Goal: Task Accomplishment & Management: Complete application form

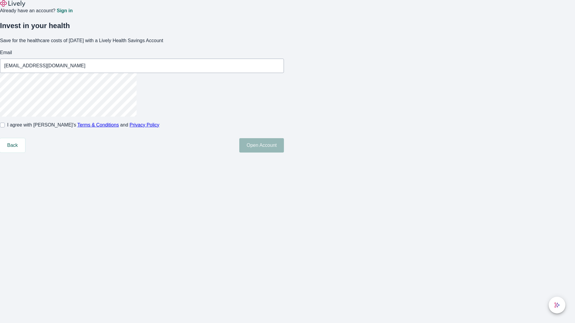
click at [5, 127] on input "I agree with Lively’s Terms & Conditions and Privacy Policy" at bounding box center [2, 125] width 5 height 5
checkbox input "true"
click at [284, 153] on button "Open Account" at bounding box center [261, 145] width 45 height 14
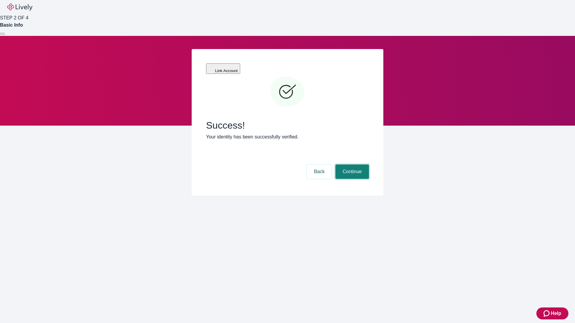
click at [351, 165] on button "Continue" at bounding box center [352, 172] width 34 height 14
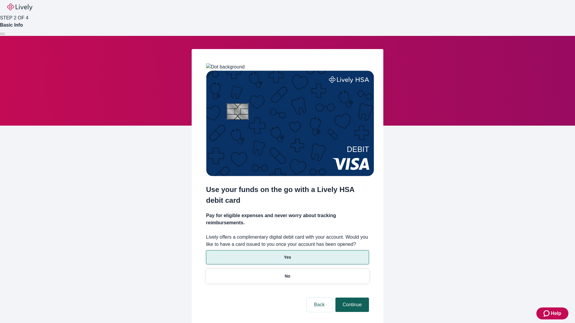
click at [287, 254] on p "Yes" at bounding box center [287, 257] width 7 height 6
click at [351, 298] on button "Continue" at bounding box center [352, 305] width 34 height 14
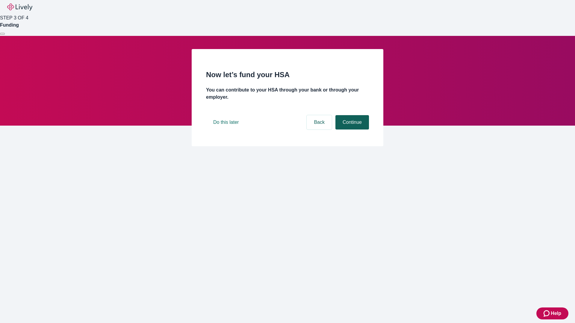
click at [351, 130] on button "Continue" at bounding box center [352, 122] width 34 height 14
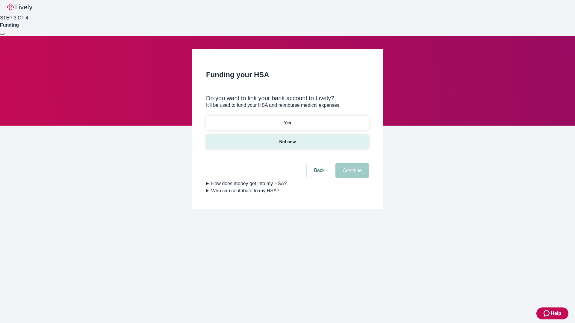
click at [287, 139] on p "Not now" at bounding box center [287, 142] width 16 height 6
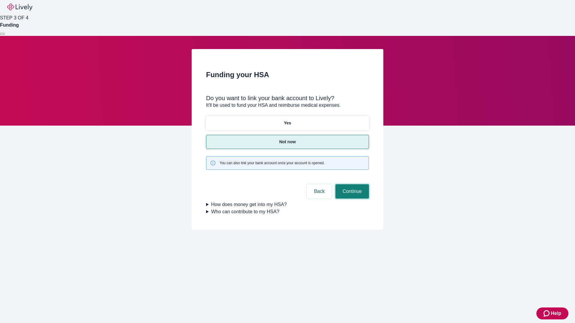
click at [351, 184] on button "Continue" at bounding box center [352, 191] width 34 height 14
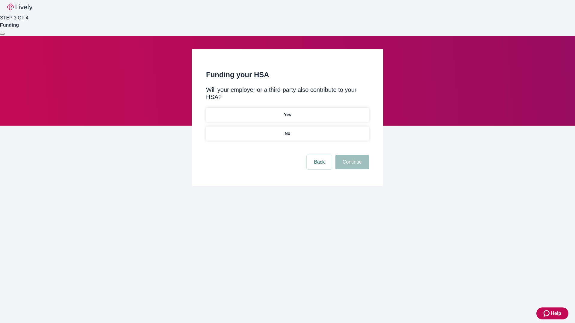
click at [287, 130] on p "No" at bounding box center [288, 133] width 6 height 6
click at [351, 155] on button "Continue" at bounding box center [352, 162] width 34 height 14
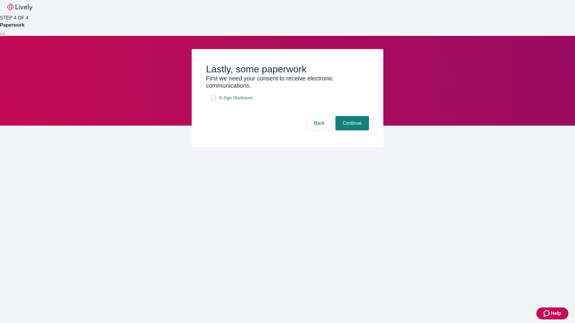
click at [213, 100] on input "E-Sign Disclosure" at bounding box center [213, 97] width 5 height 5
checkbox input "true"
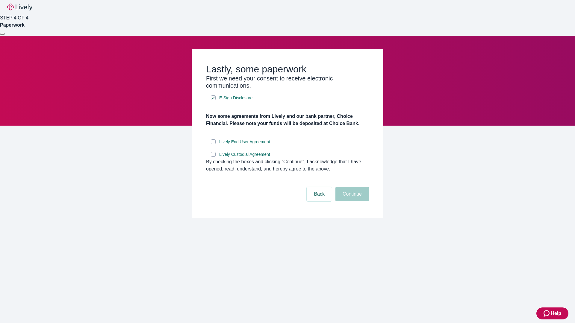
click at [213, 144] on input "Lively End User Agreement" at bounding box center [213, 141] width 5 height 5
checkbox input "true"
click at [213, 157] on input "Lively Custodial Agreement" at bounding box center [213, 154] width 5 height 5
checkbox input "true"
click at [351, 201] on button "Continue" at bounding box center [352, 194] width 34 height 14
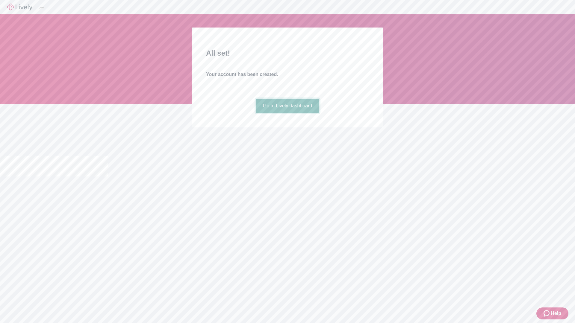
click at [287, 113] on link "Go to Lively dashboard" at bounding box center [288, 106] width 64 height 14
